Goal: Find specific page/section: Find specific page/section

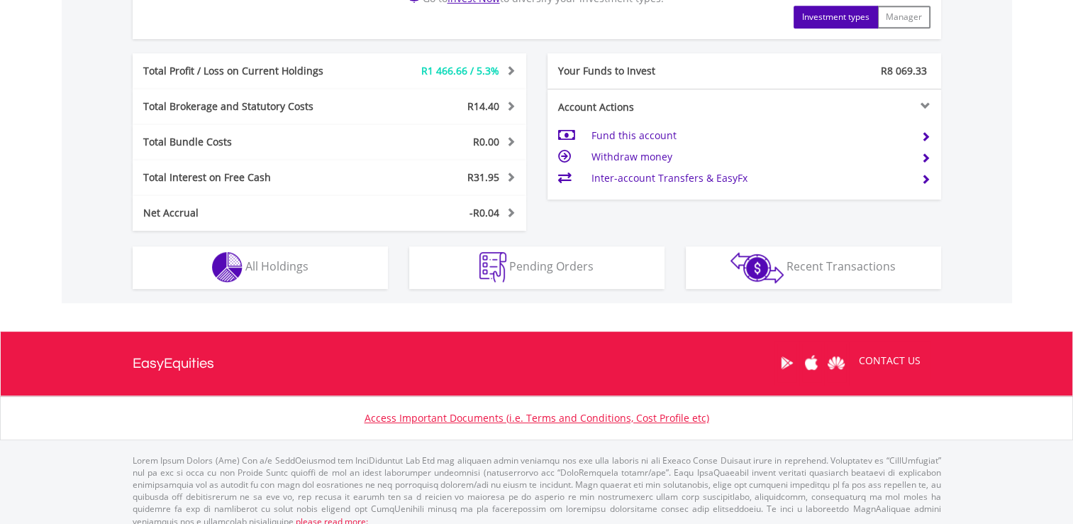
scroll to position [731, 0]
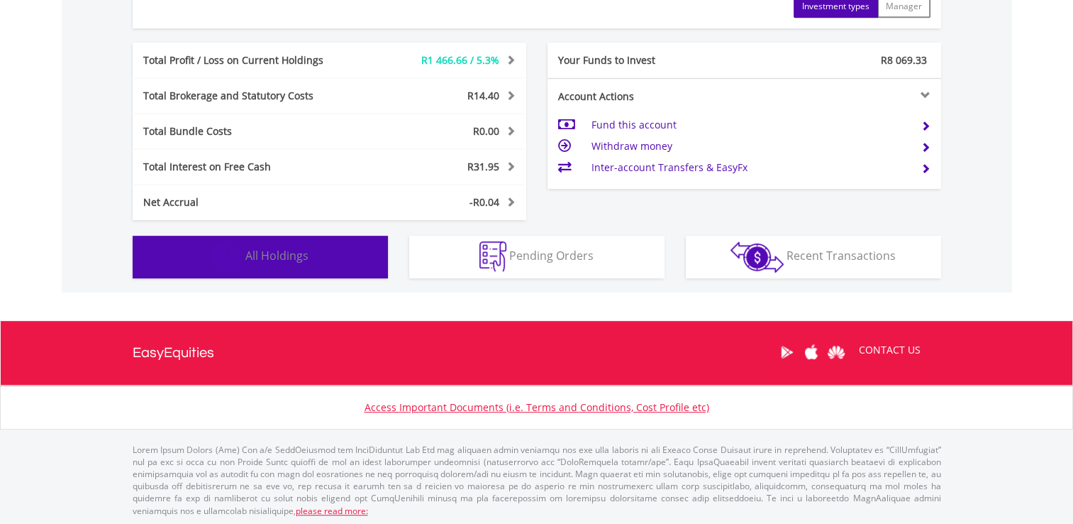
click at [259, 268] on button "Holdings All Holdings" at bounding box center [260, 257] width 255 height 43
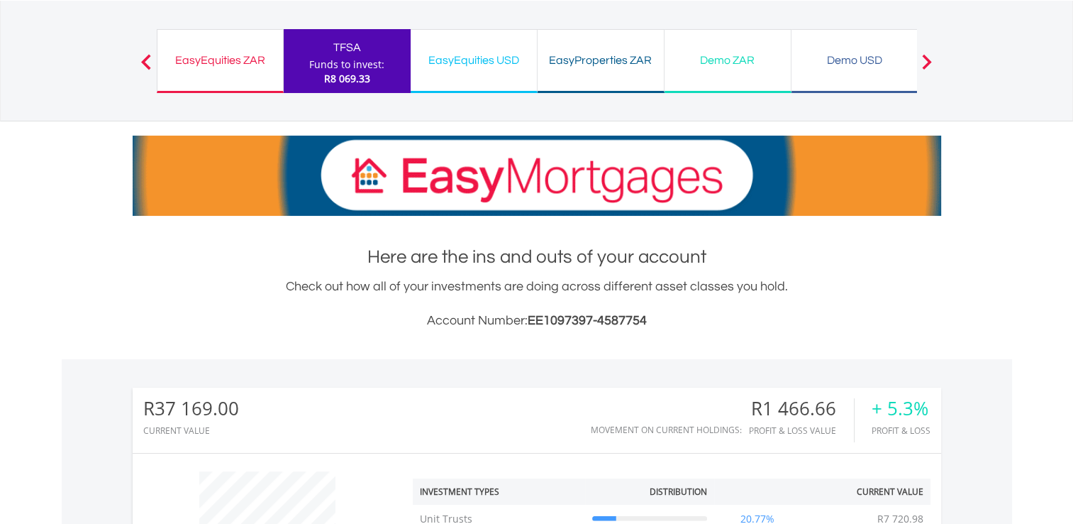
scroll to position [0, 0]
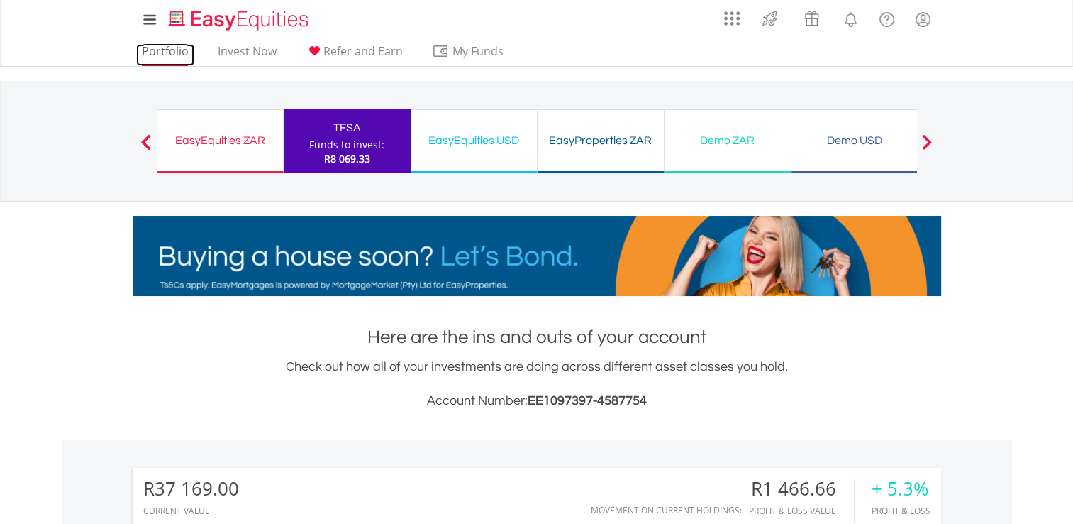
click at [171, 45] on link "Portfolio" at bounding box center [165, 55] width 58 height 22
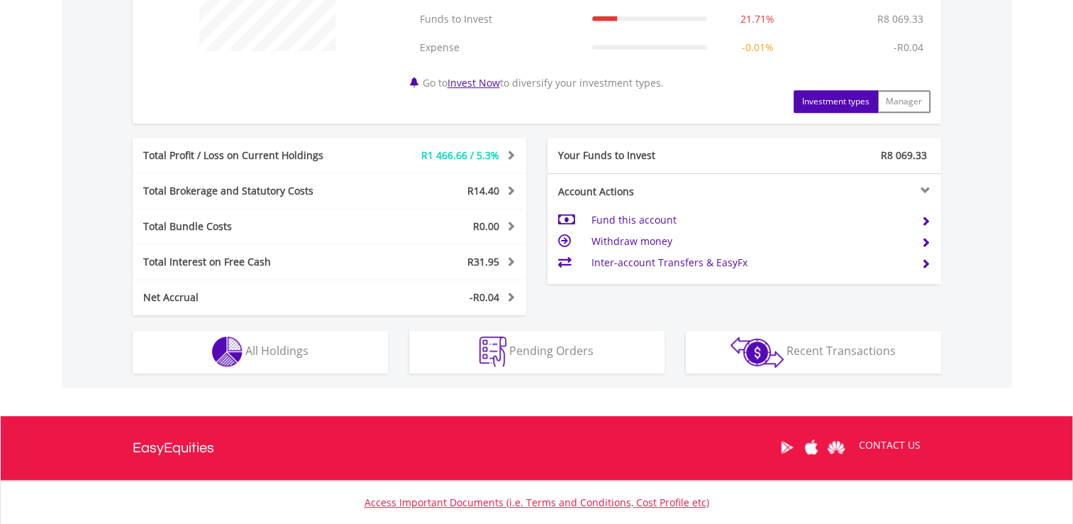
scroll to position [638, 0]
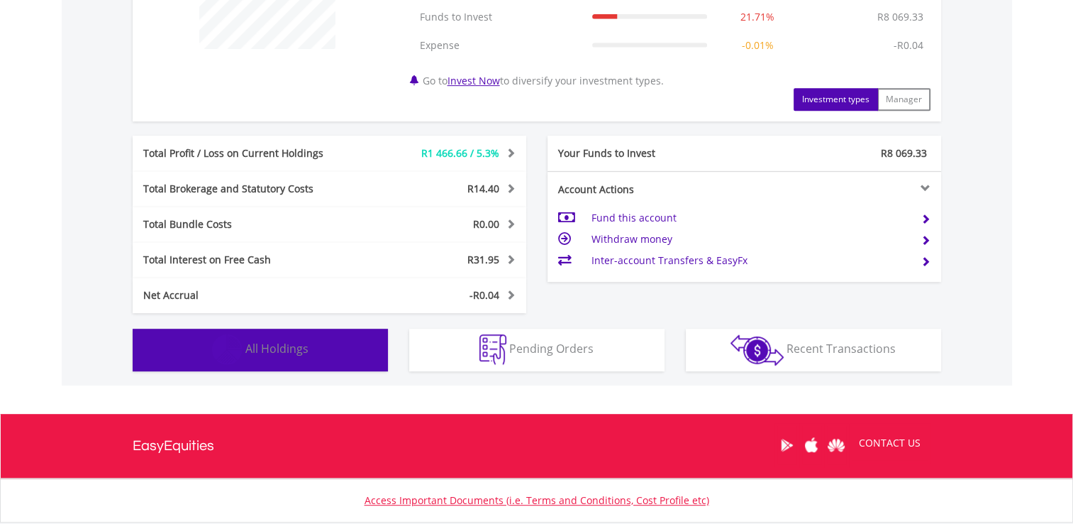
click at [294, 357] on button "Holdings All Holdings" at bounding box center [260, 349] width 255 height 43
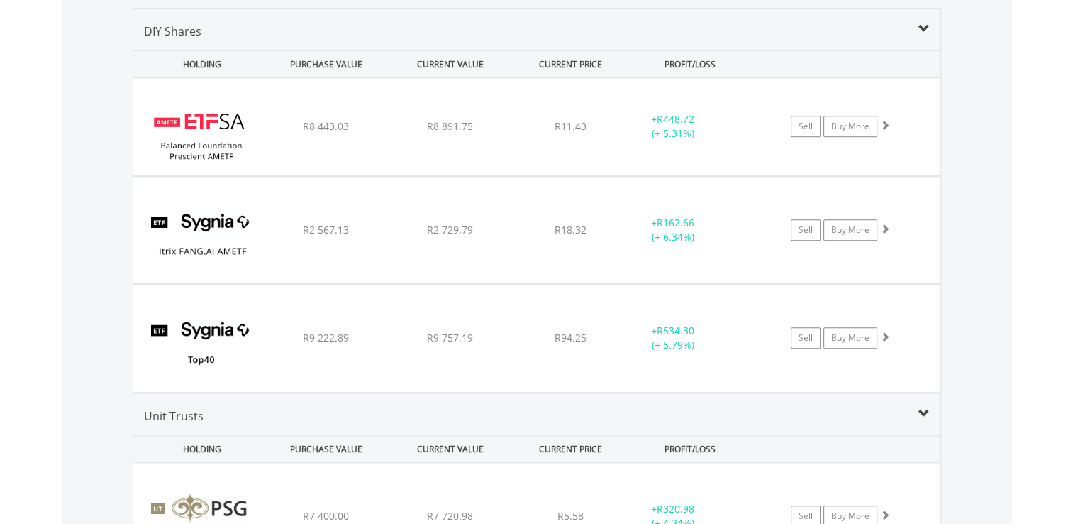
scroll to position [1051, 0]
